Goal: Find specific page/section: Find specific page/section

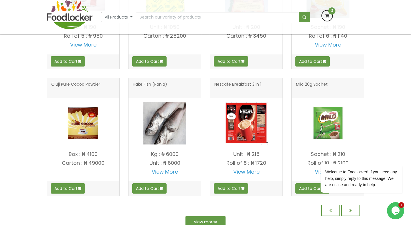
scroll to position [478, 0]
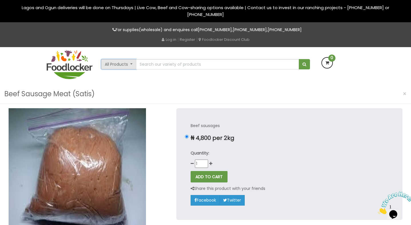
click at [124, 62] on button "All Products" at bounding box center [118, 64] width 35 height 10
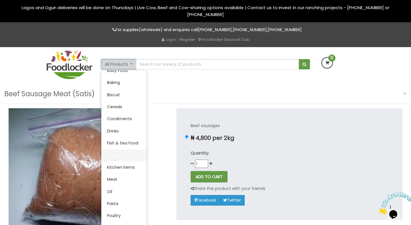
scroll to position [26, 0]
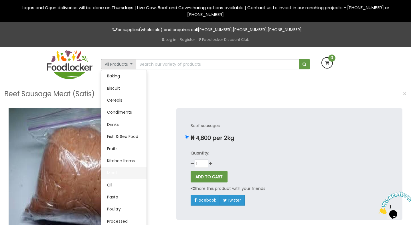
click at [112, 173] on link "Meat" at bounding box center [123, 173] width 45 height 12
